Goal: Task Accomplishment & Management: Manage account settings

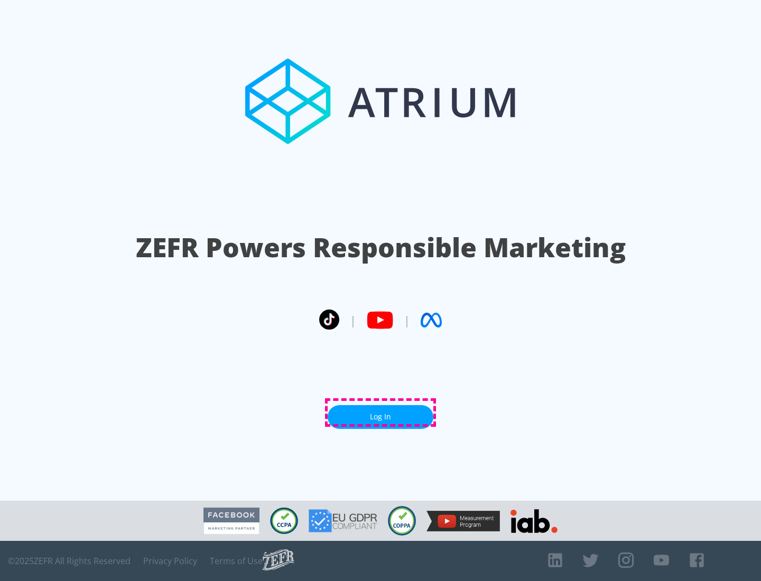
click at [380, 413] on link "Log In" at bounding box center [381, 417] width 106 height 24
